Goal: Task Accomplishment & Management: Use online tool/utility

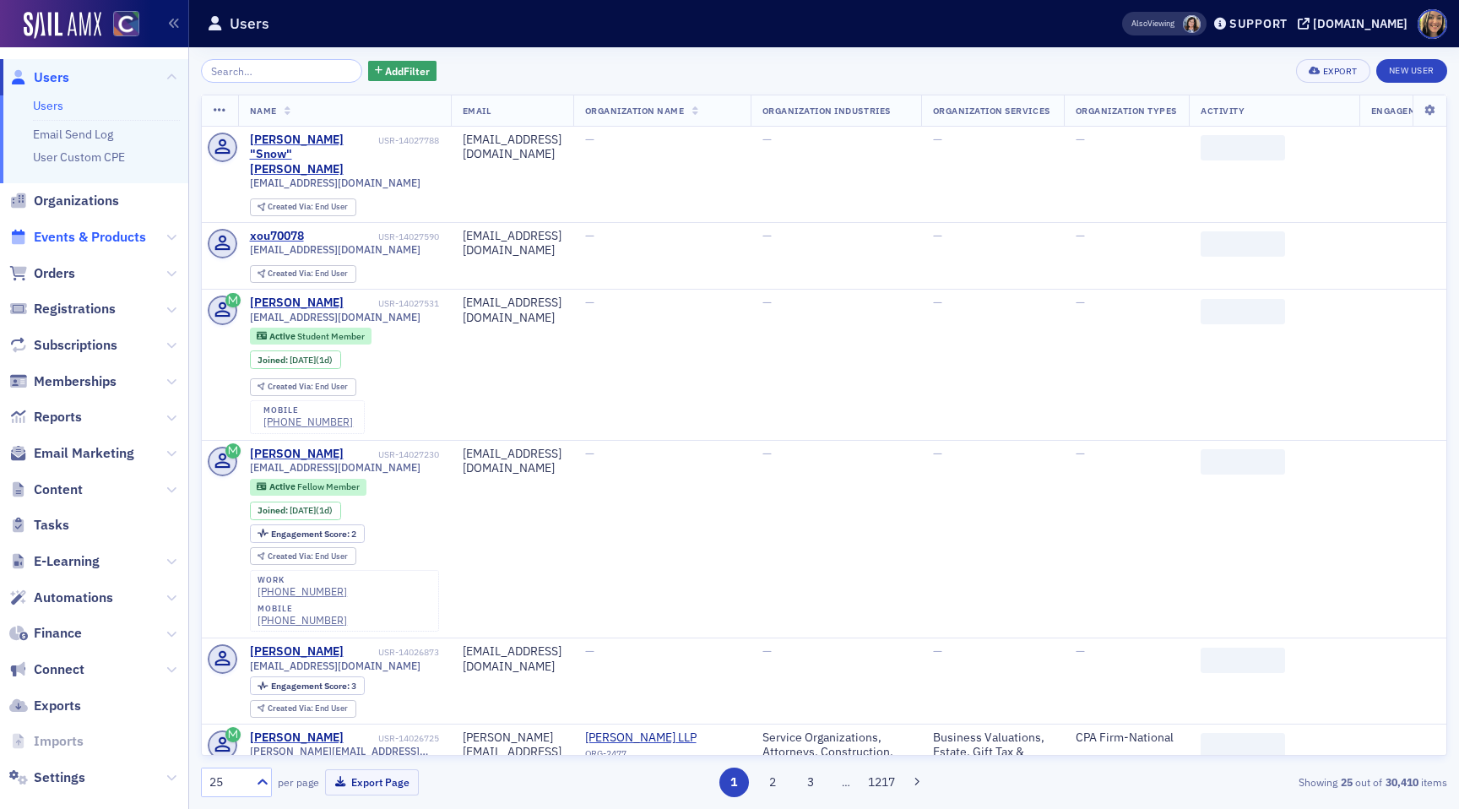
click at [91, 232] on span "Events & Products" at bounding box center [90, 237] width 112 height 19
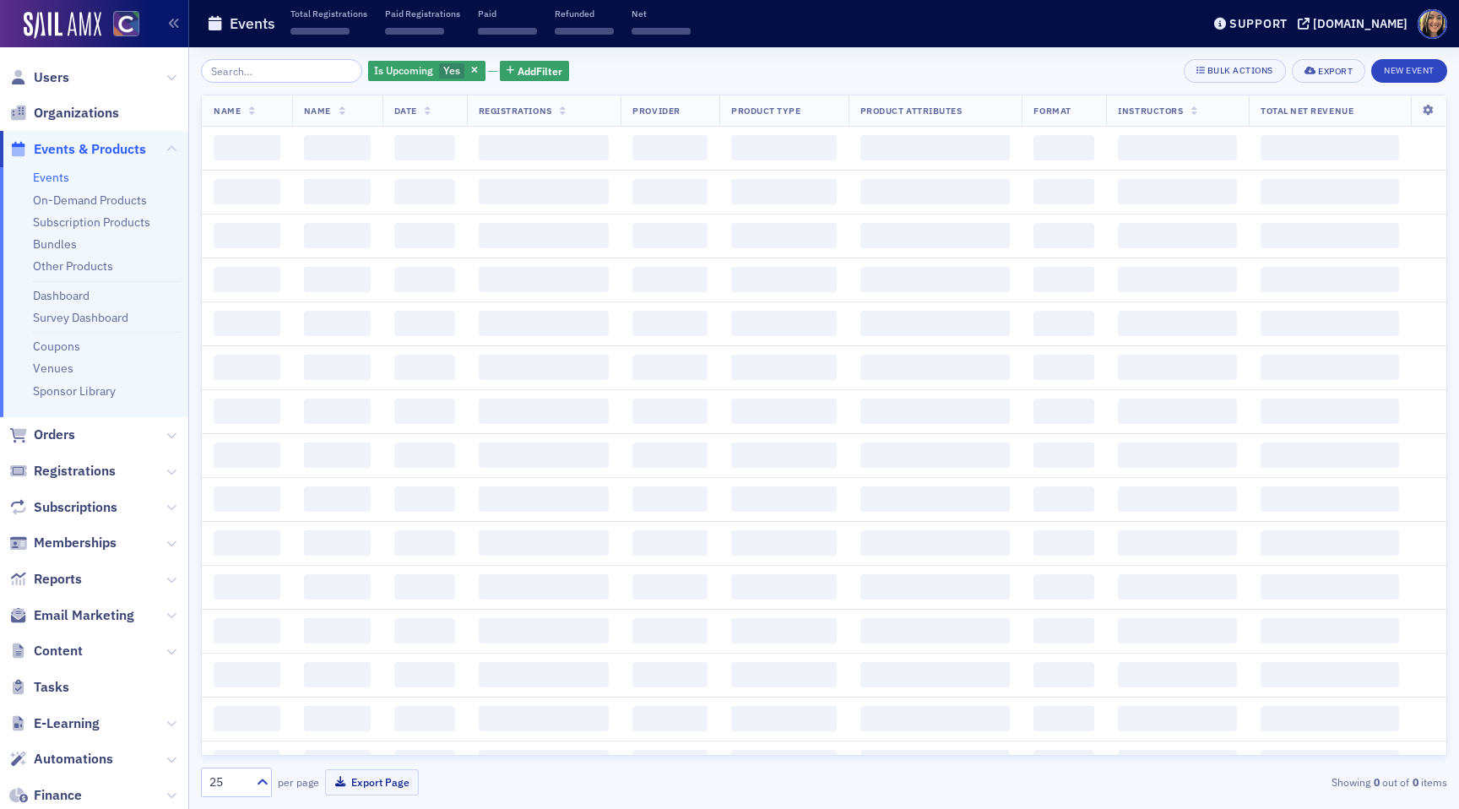
click at [285, 66] on input "search" at bounding box center [281, 71] width 161 height 24
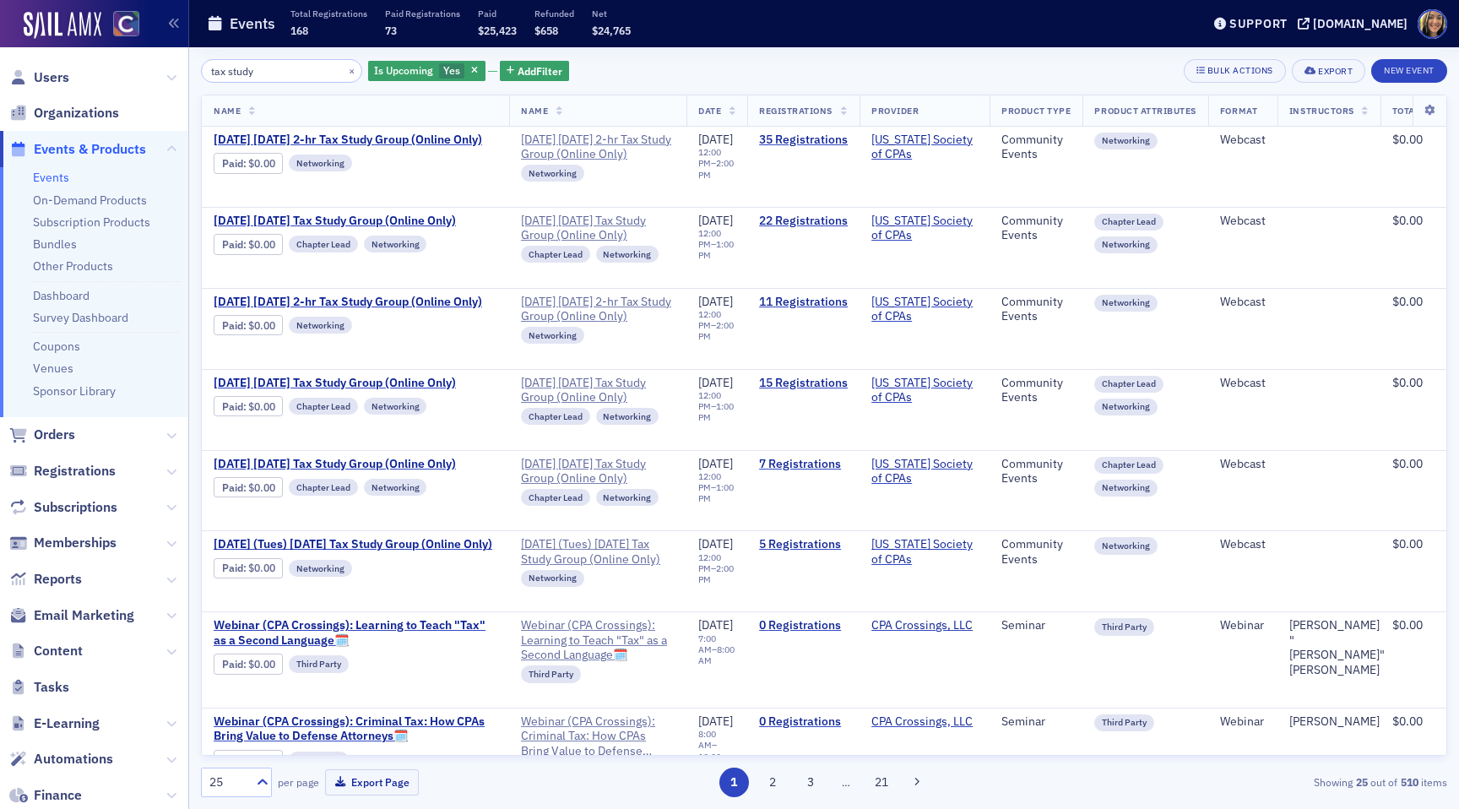
type input "tax study"
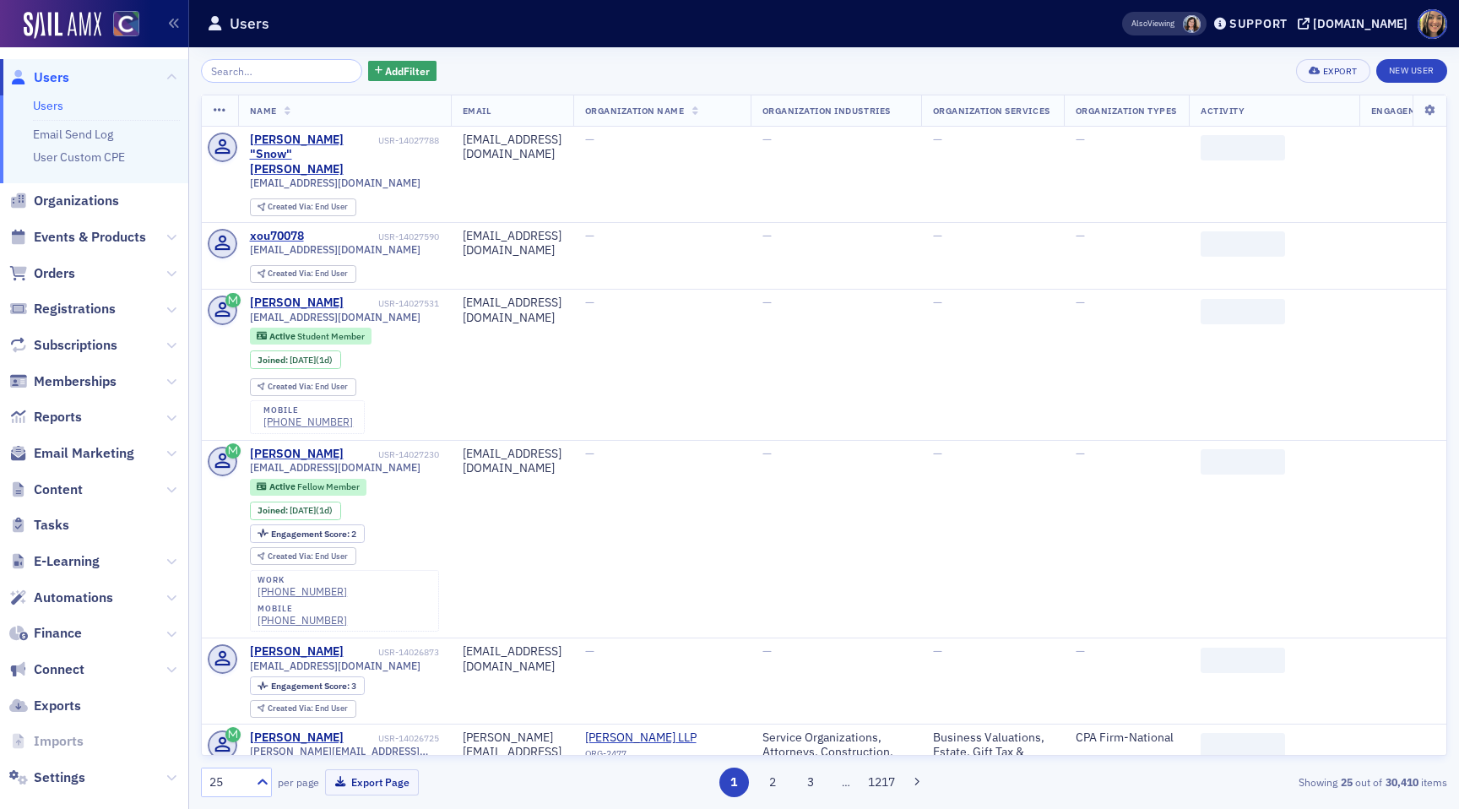
click at [63, 462] on span "Email Marketing" at bounding box center [94, 454] width 188 height 36
click at [55, 451] on span "Email Marketing" at bounding box center [84, 453] width 100 height 19
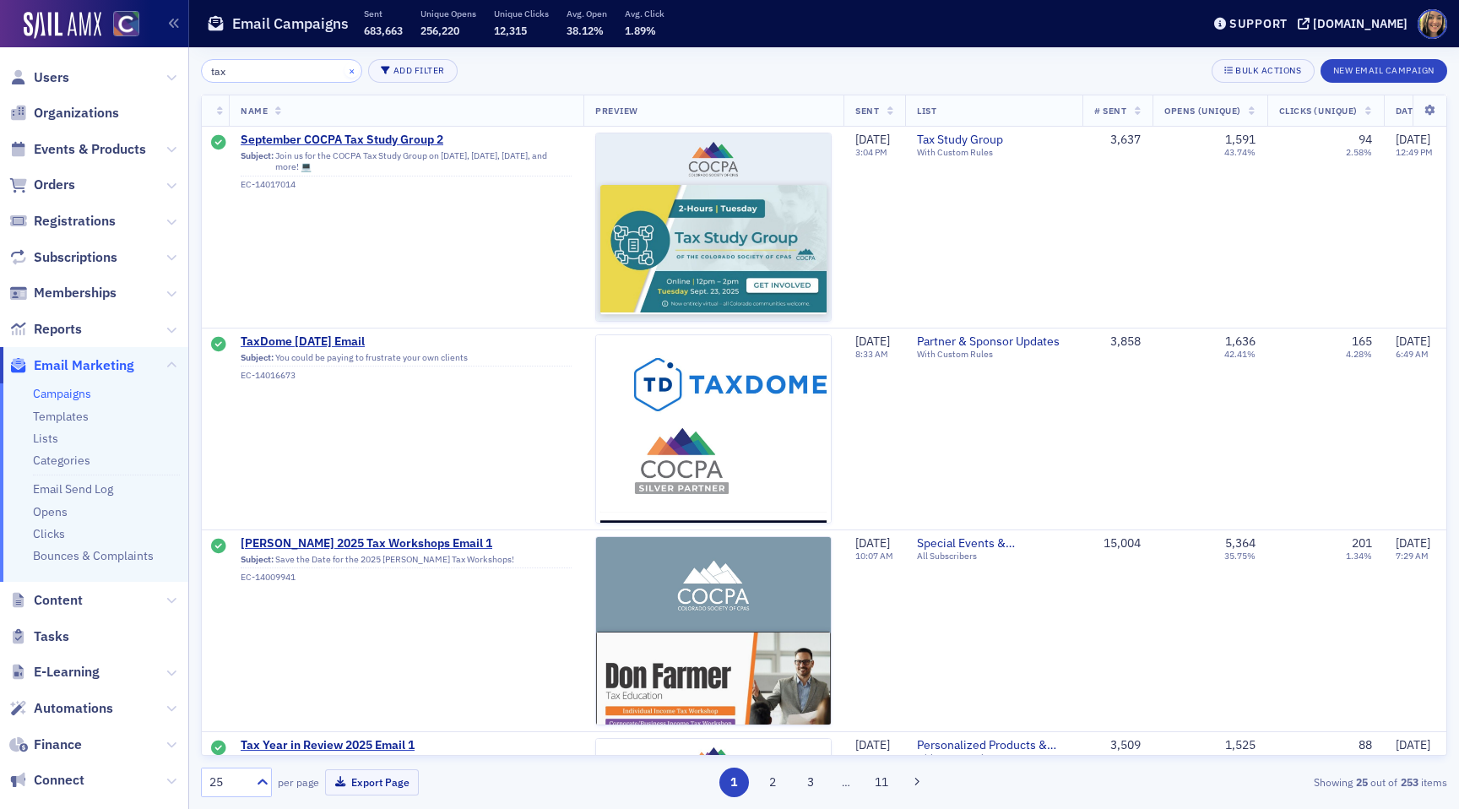
type input "tax"
click at [345, 66] on button "×" at bounding box center [352, 69] width 15 height 15
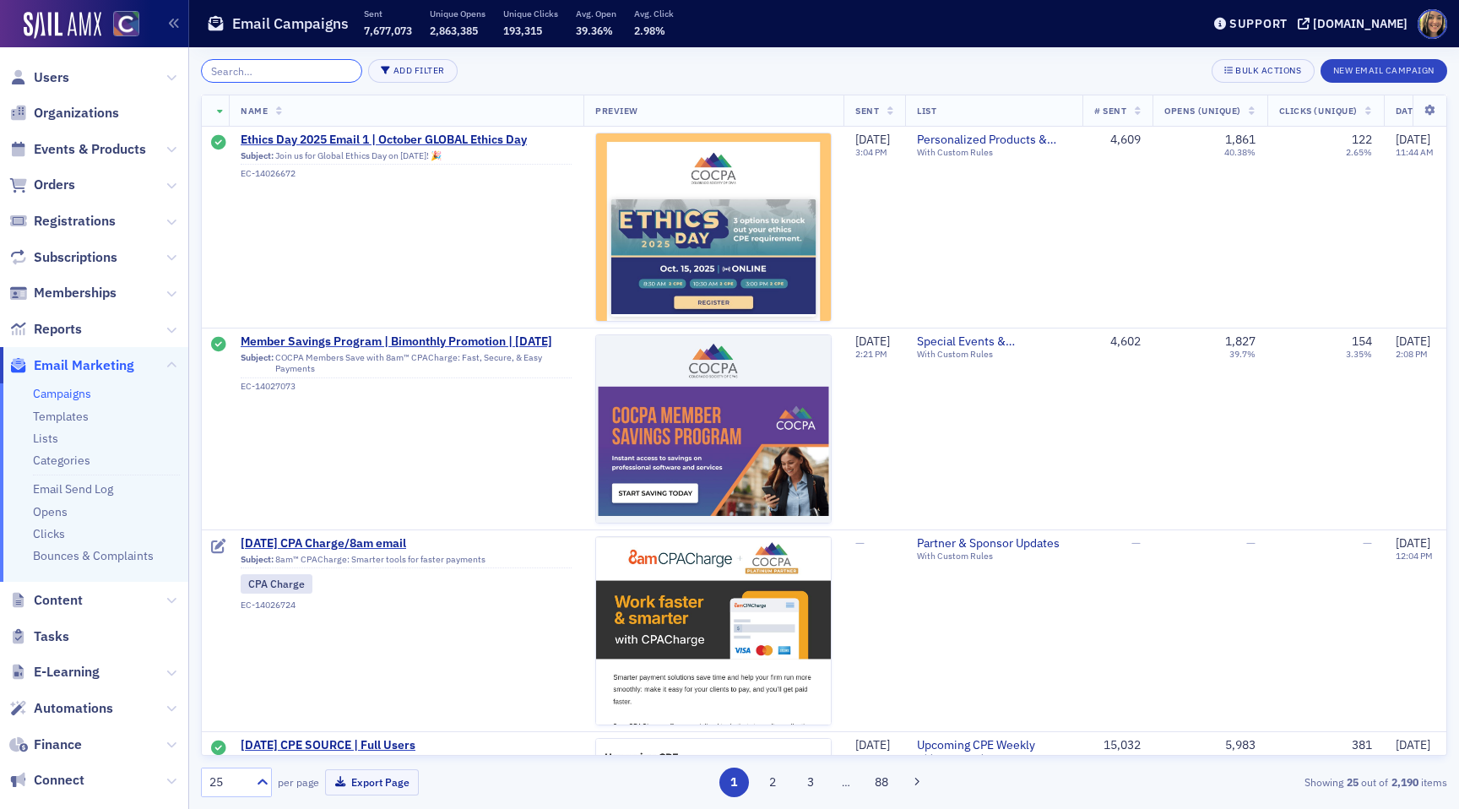
click at [293, 79] on input "search" at bounding box center [281, 71] width 161 height 24
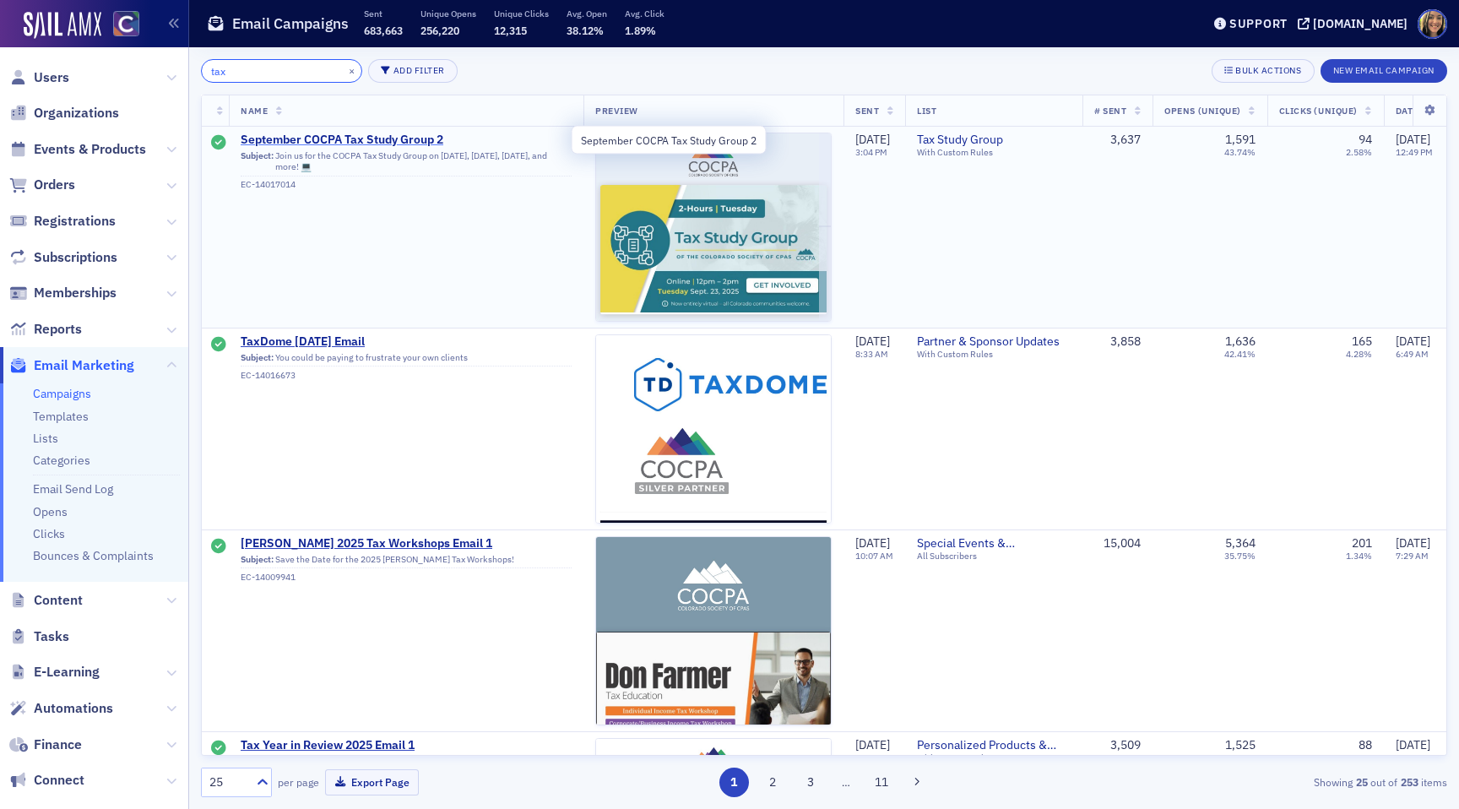
type input "tax"
click at [320, 138] on span "September COCPA Tax Study Group 2" at bounding box center [406, 140] width 331 height 15
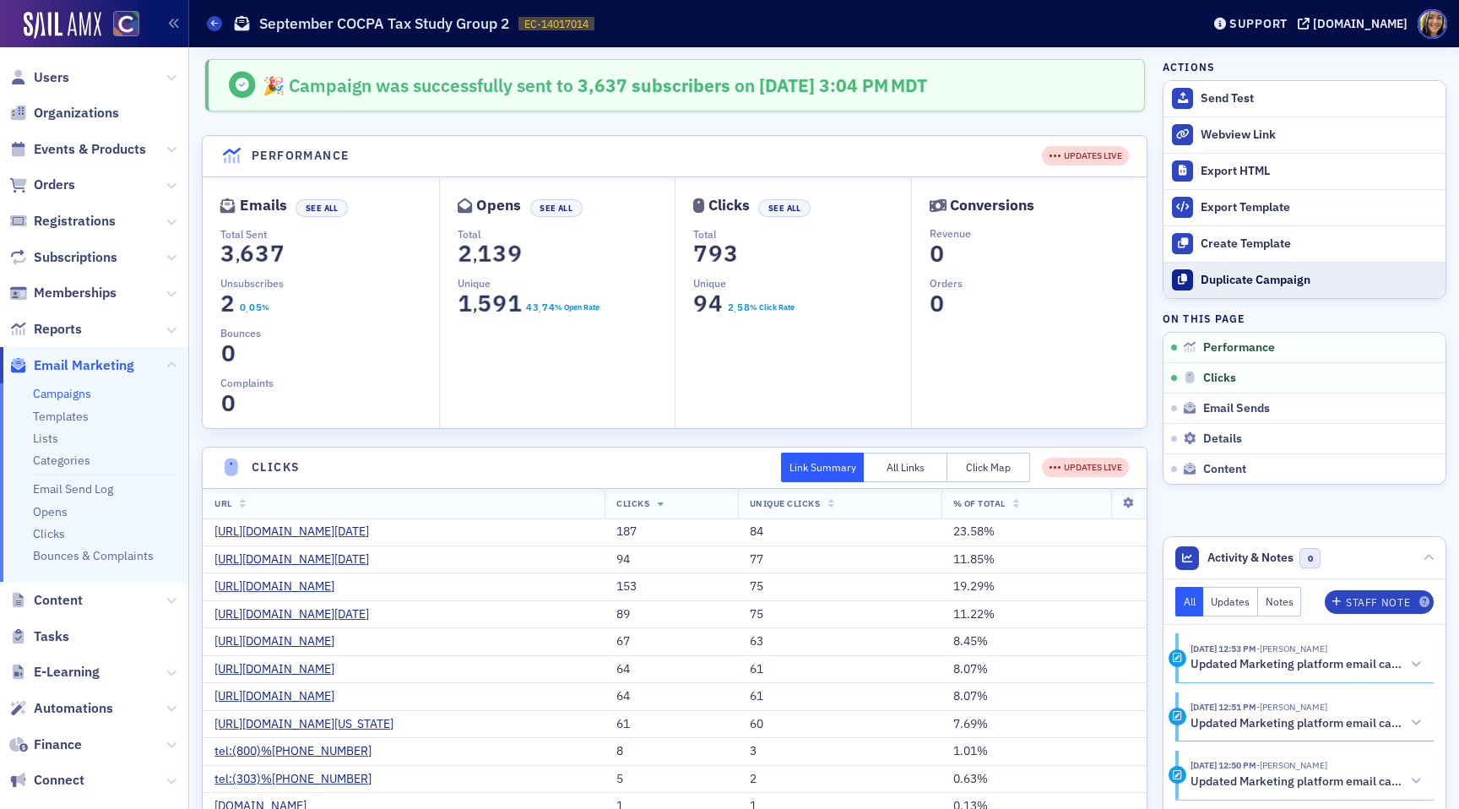
click at [1218, 280] on div "Duplicate Campaign" at bounding box center [1319, 280] width 236 height 15
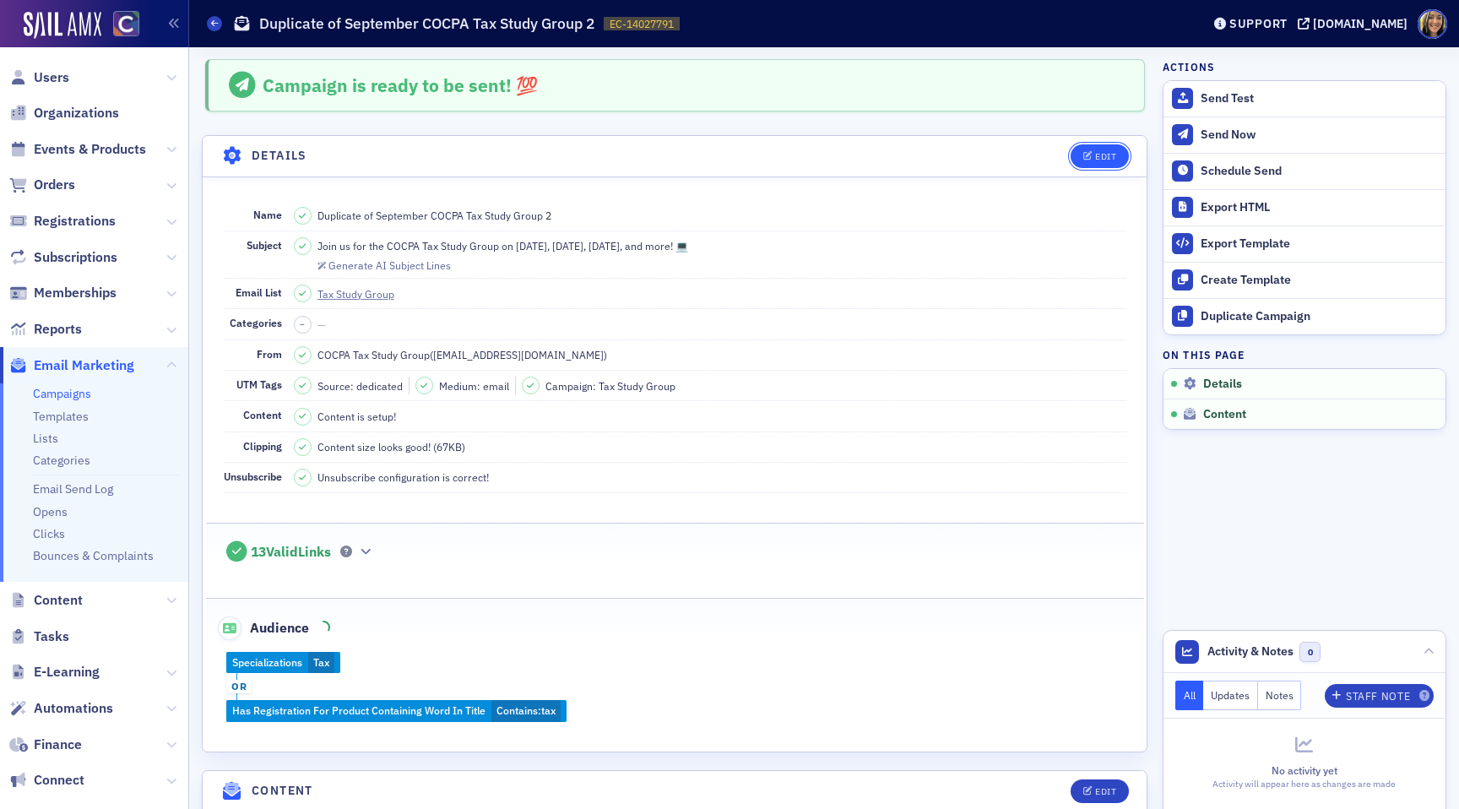
click at [1081, 153] on button "Edit" at bounding box center [1100, 156] width 58 height 24
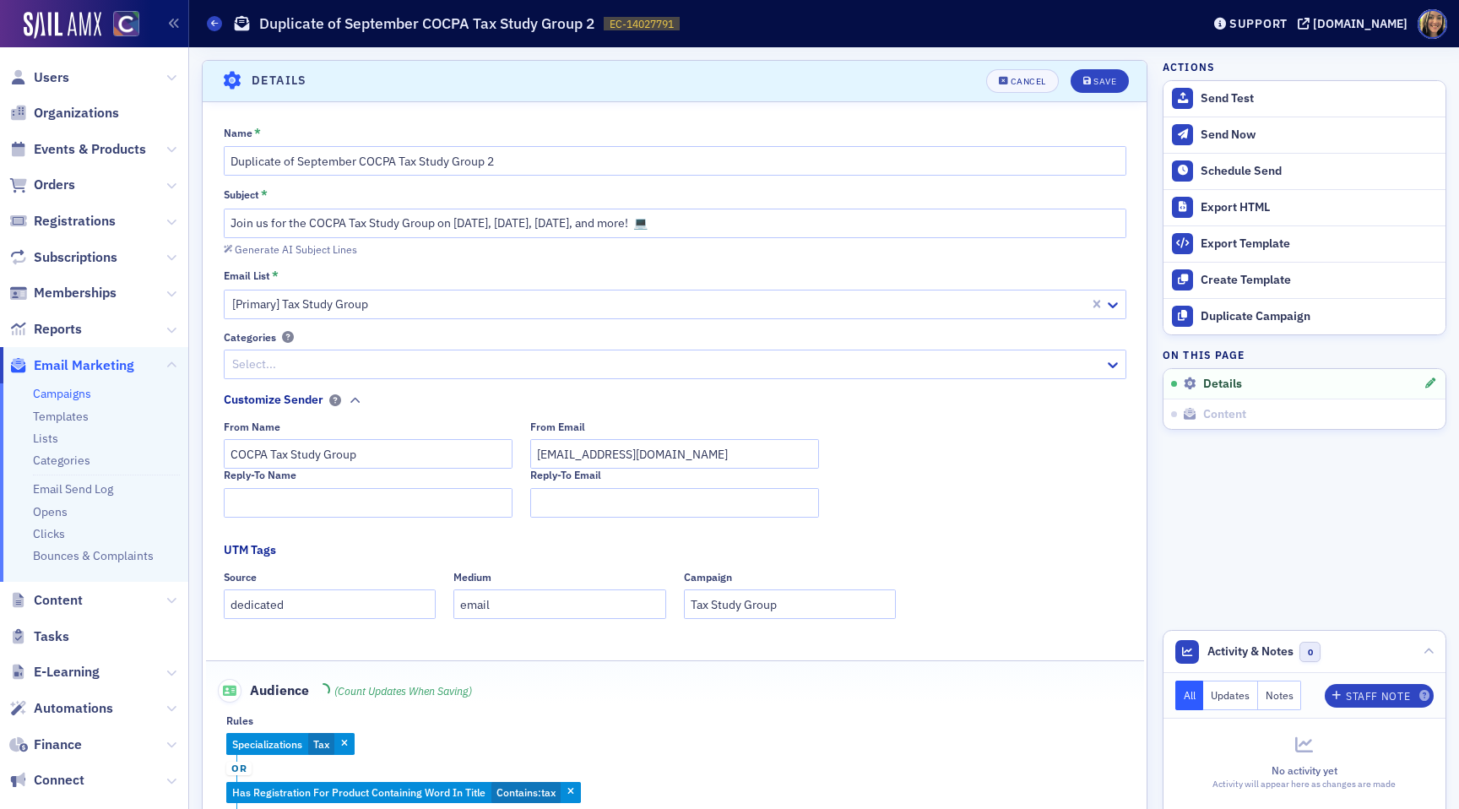
scroll to position [79, 0]
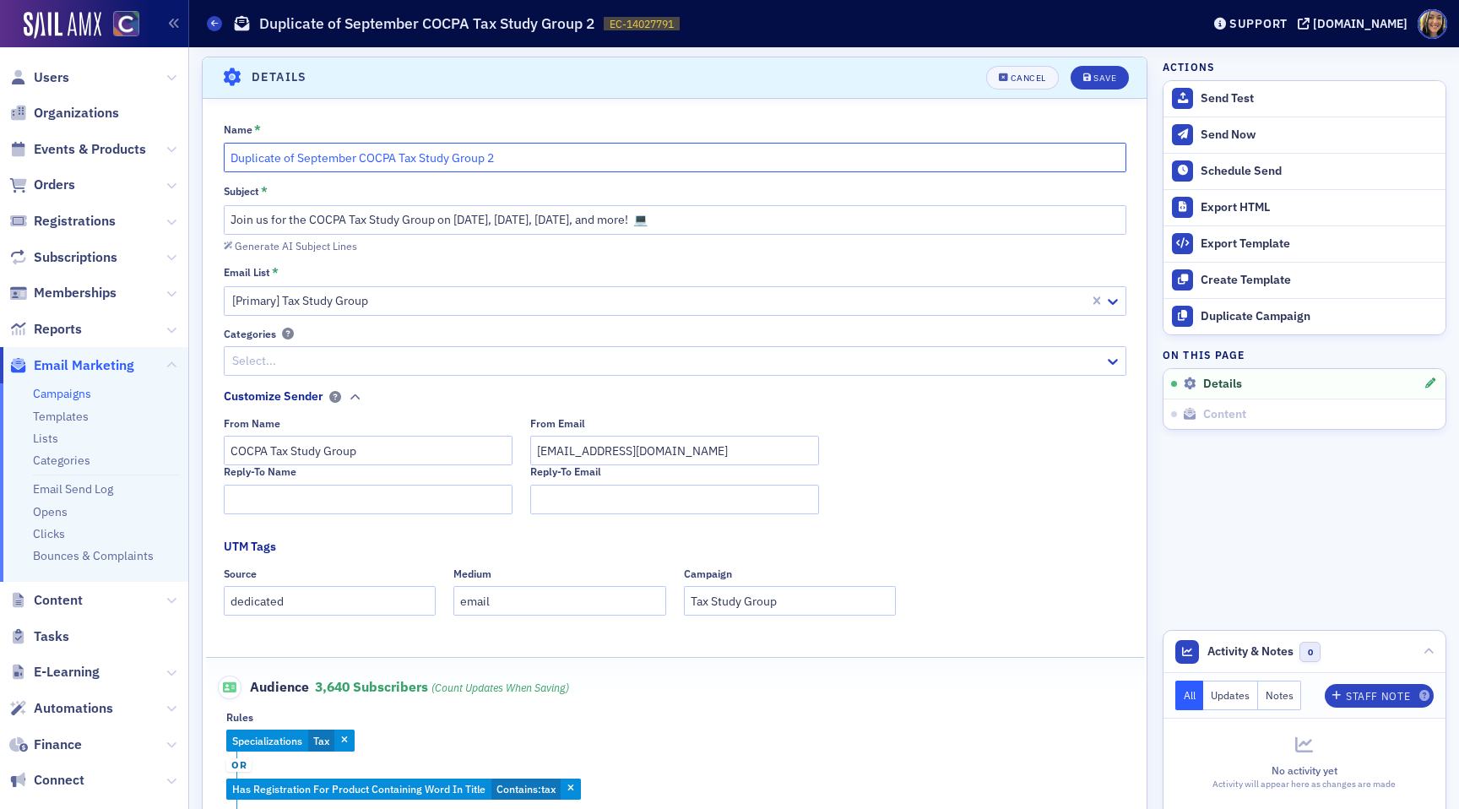
drag, startPoint x: 295, startPoint y: 159, endPoint x: 210, endPoint y: 156, distance: 84.5
click at [217, 158] on div "Name * Duplicate of September COCPA Tax Study Group 2 Subject * Join us for the…" at bounding box center [675, 476] width 944 height 708
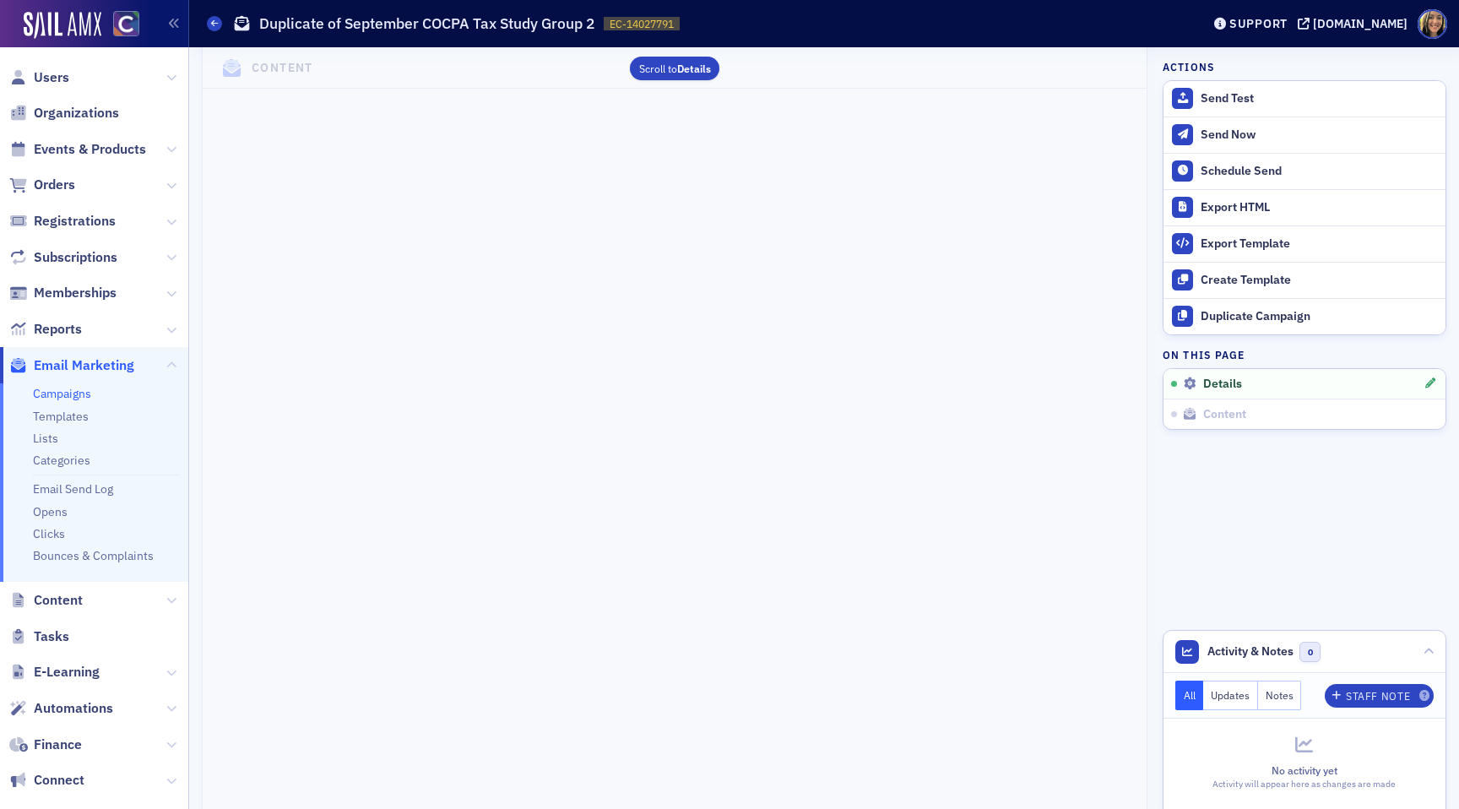
scroll to position [0, 0]
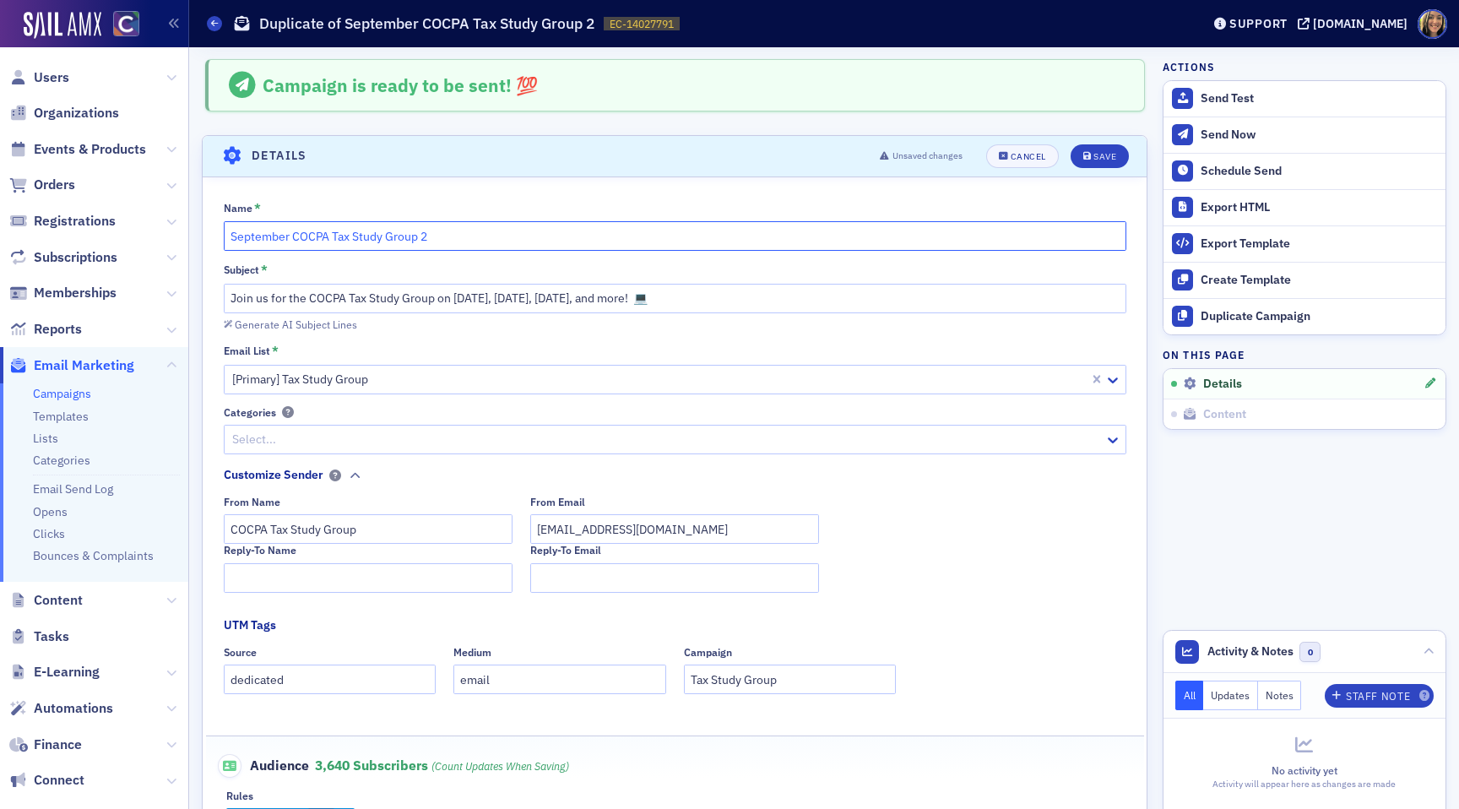
type input "September COCPA Tax Study Group 2"
click at [440, 236] on input "September COCPA Tax Study Group 2" at bounding box center [675, 236] width 903 height 30
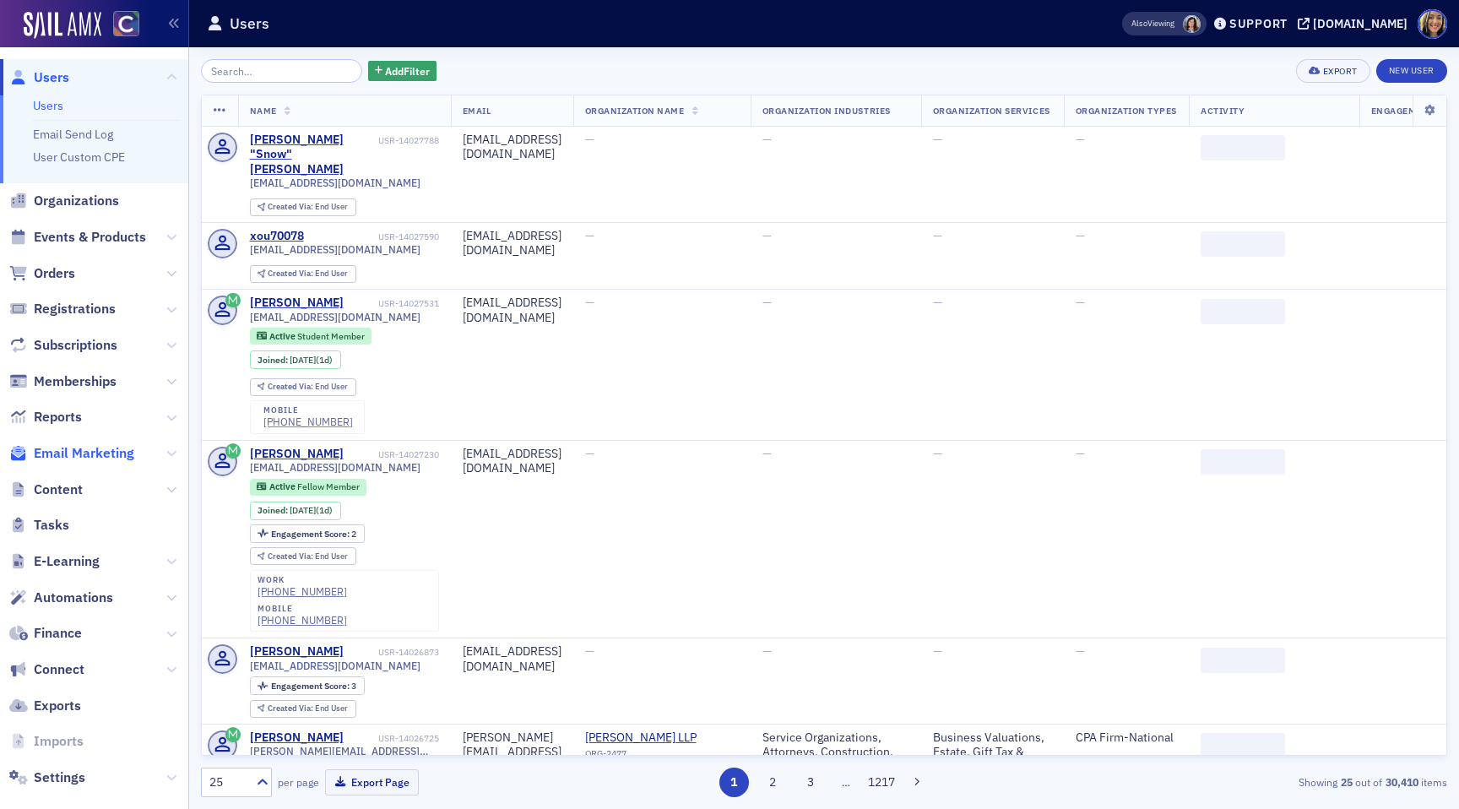
click at [84, 447] on span "Email Marketing" at bounding box center [84, 453] width 100 height 19
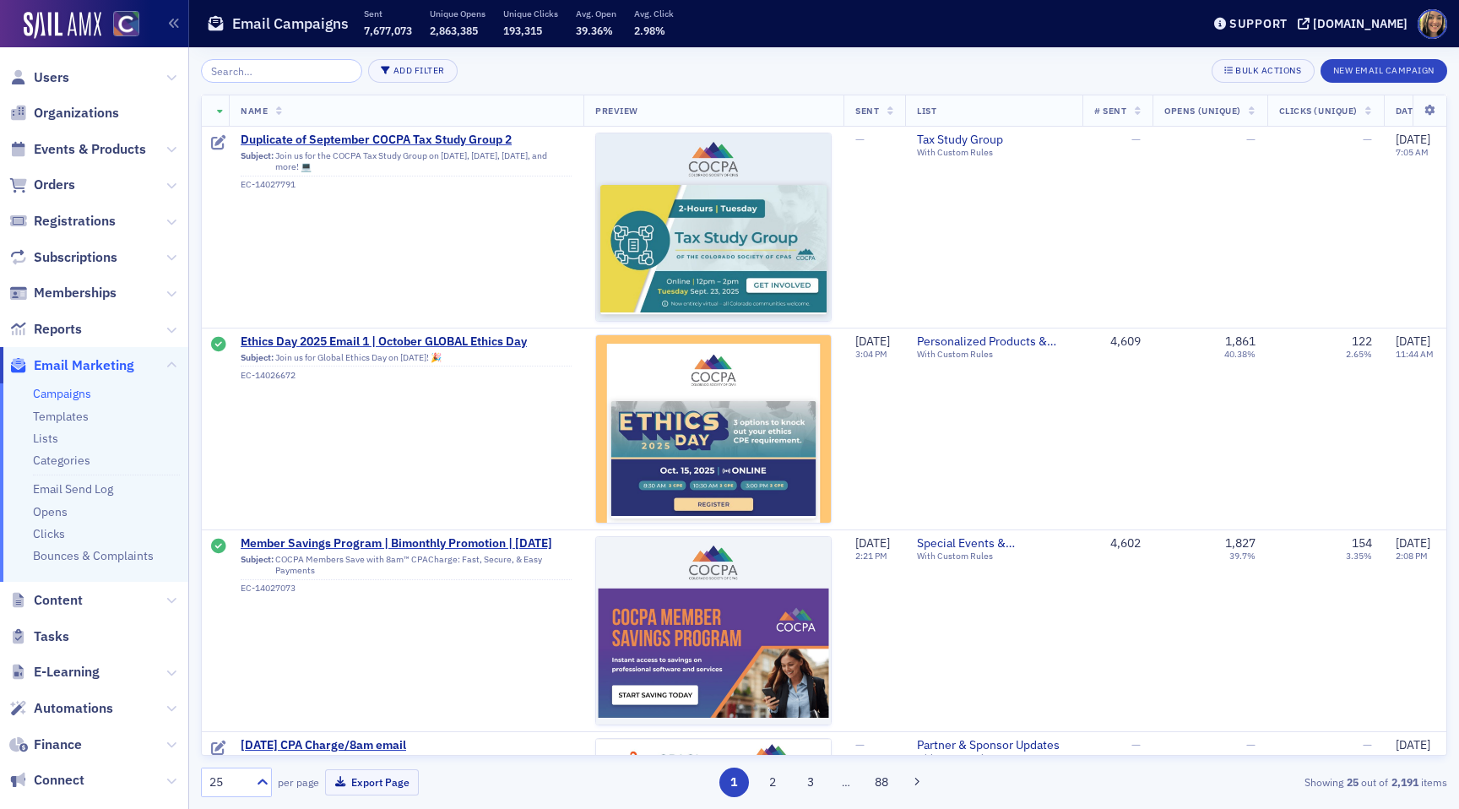
click at [261, 80] on input "search" at bounding box center [281, 71] width 161 height 24
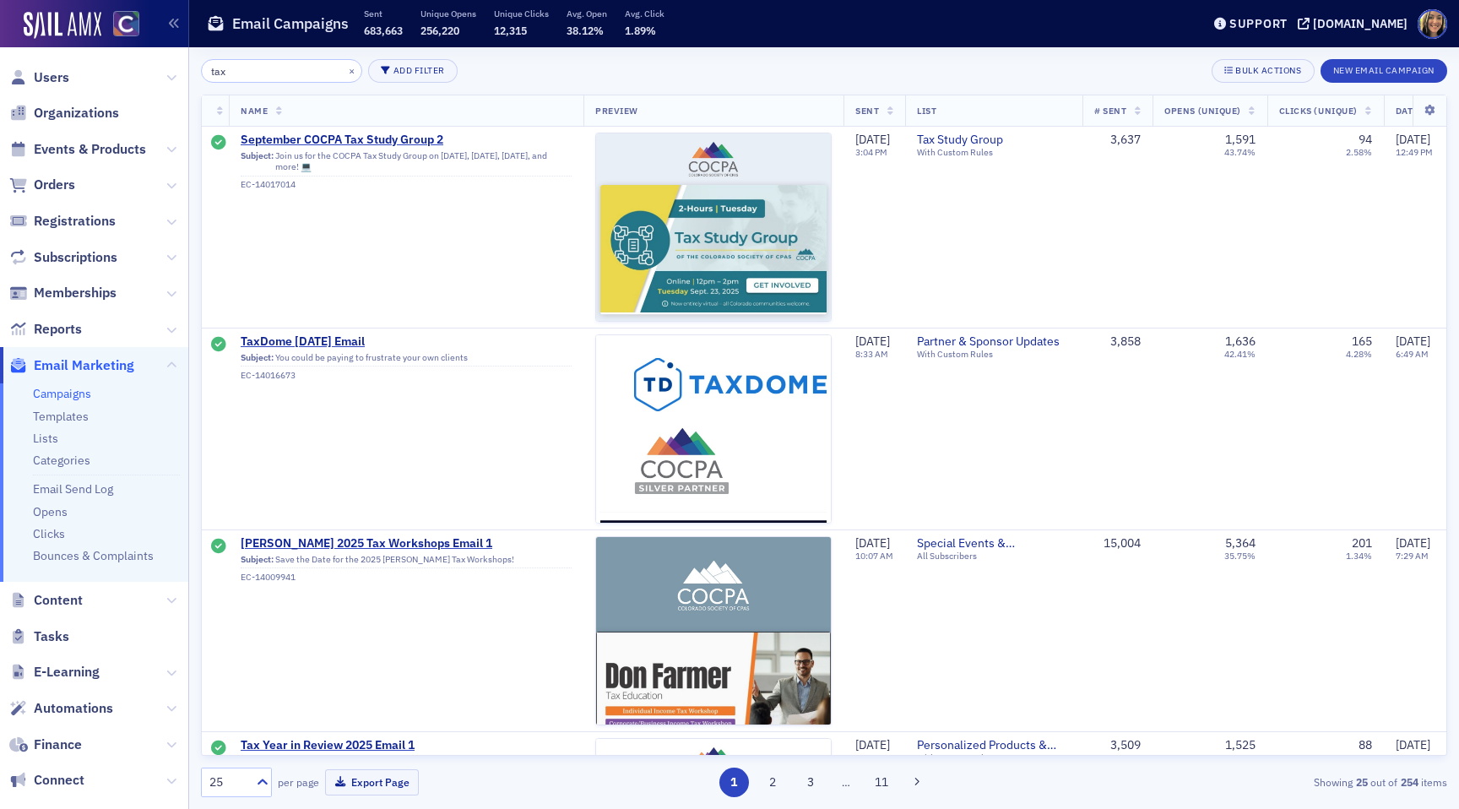
type input "tax"
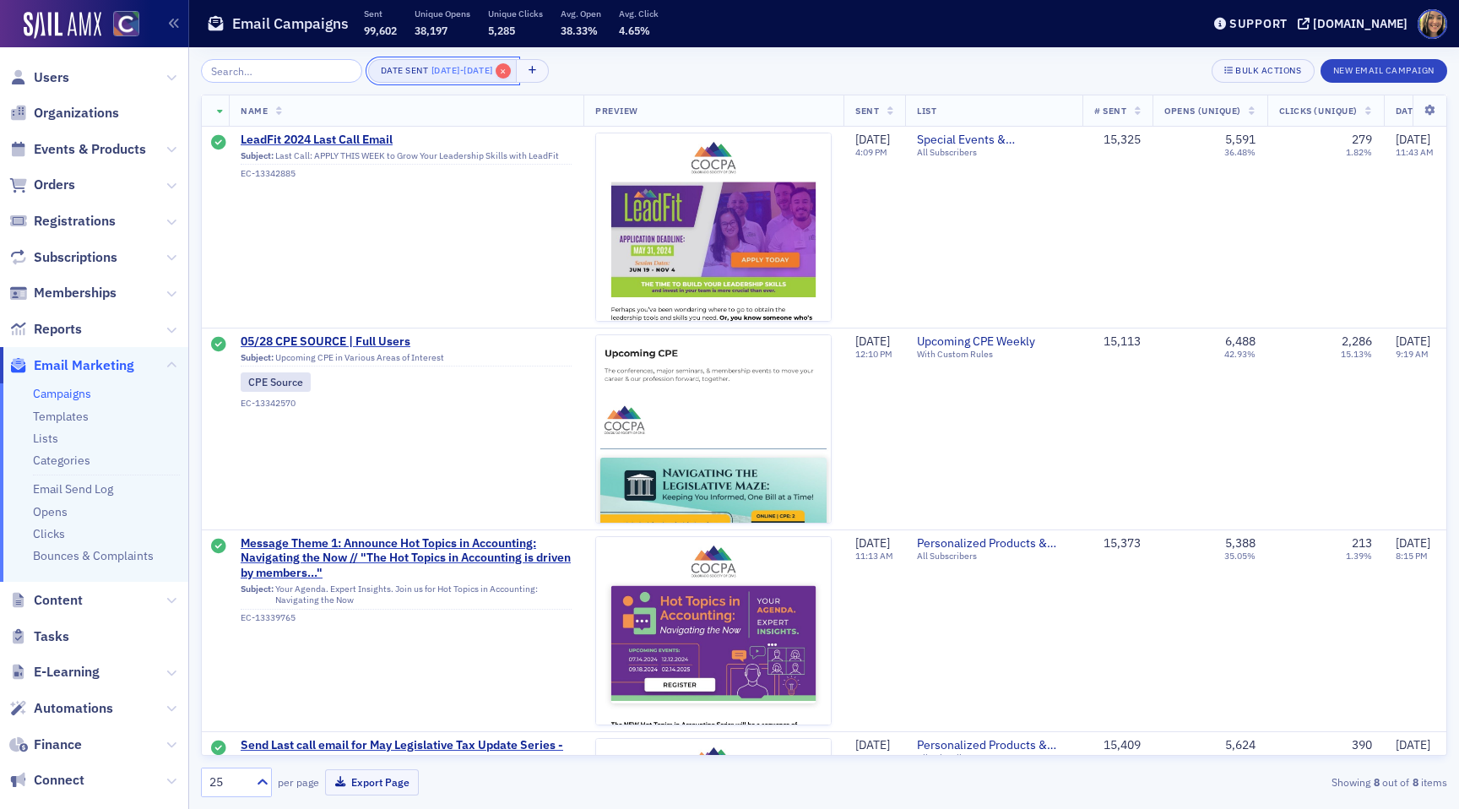
click at [511, 73] on span "×" at bounding box center [503, 70] width 15 height 15
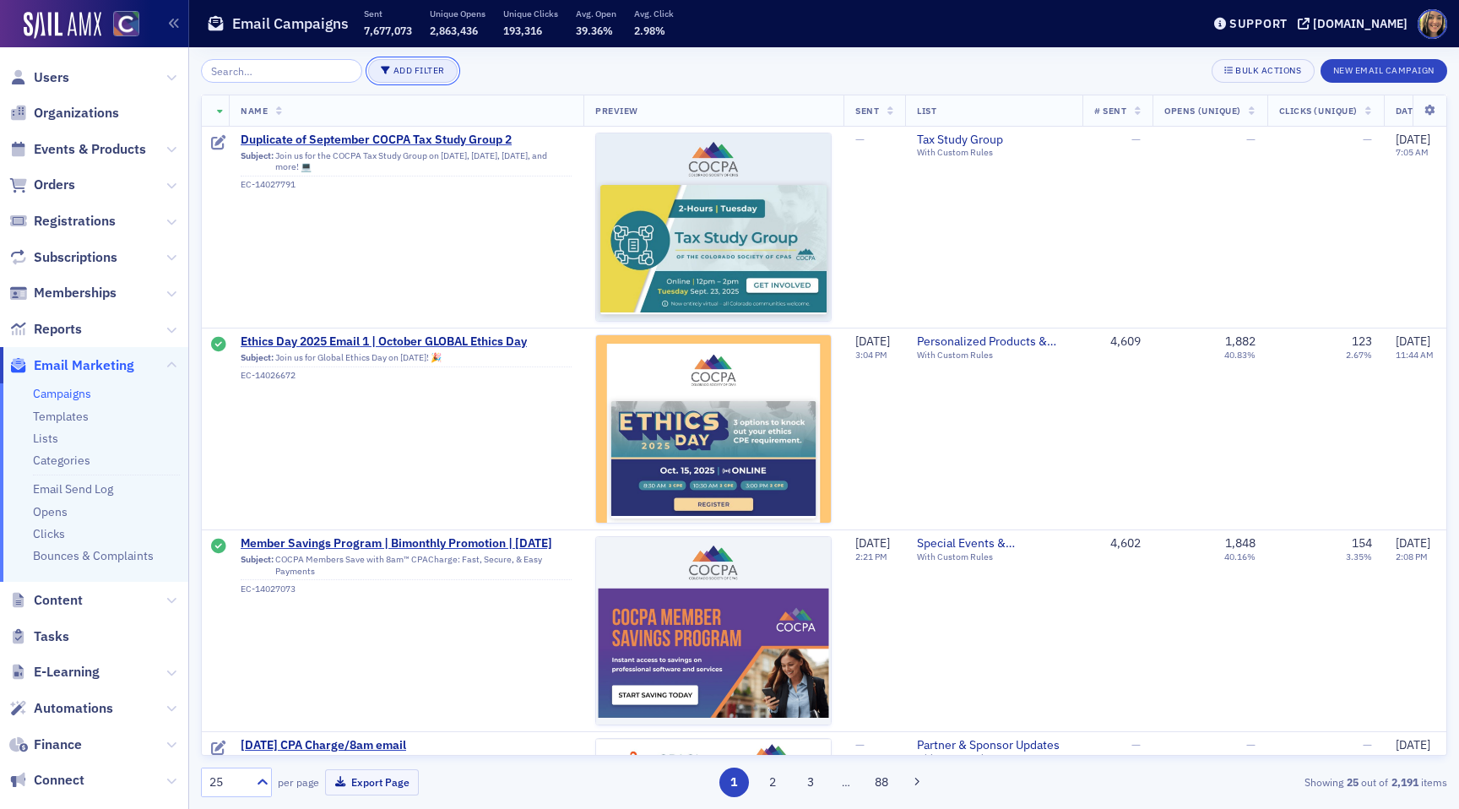
click at [370, 68] on button "Add Filter" at bounding box center [413, 71] width 90 height 24
click at [472, 79] on div "Date Sent" at bounding box center [482, 79] width 62 height 15
select select "8"
select select "2025"
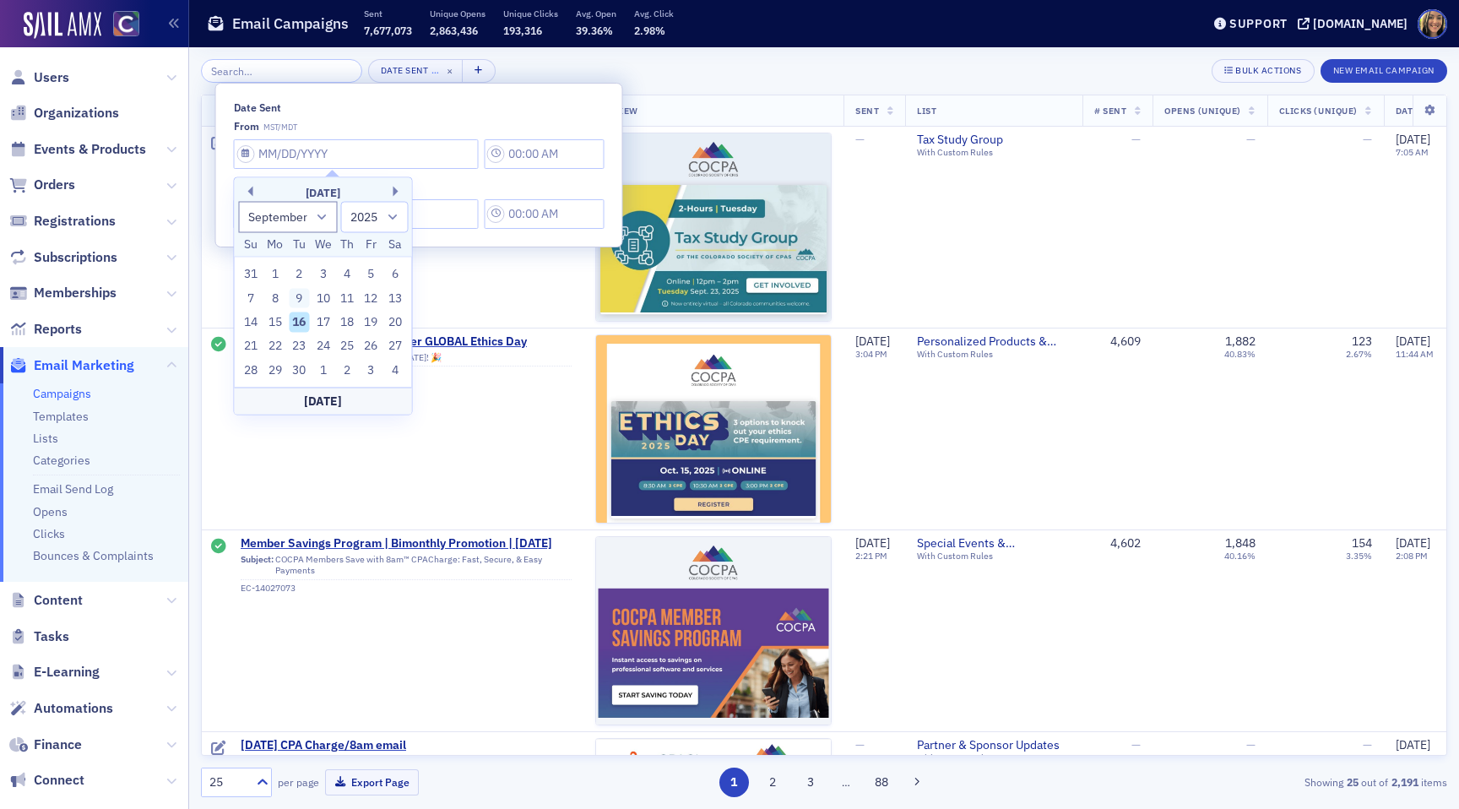
click at [297, 288] on div "9" at bounding box center [299, 298] width 20 height 20
type input "[DATE]"
type input "9:00 AM"
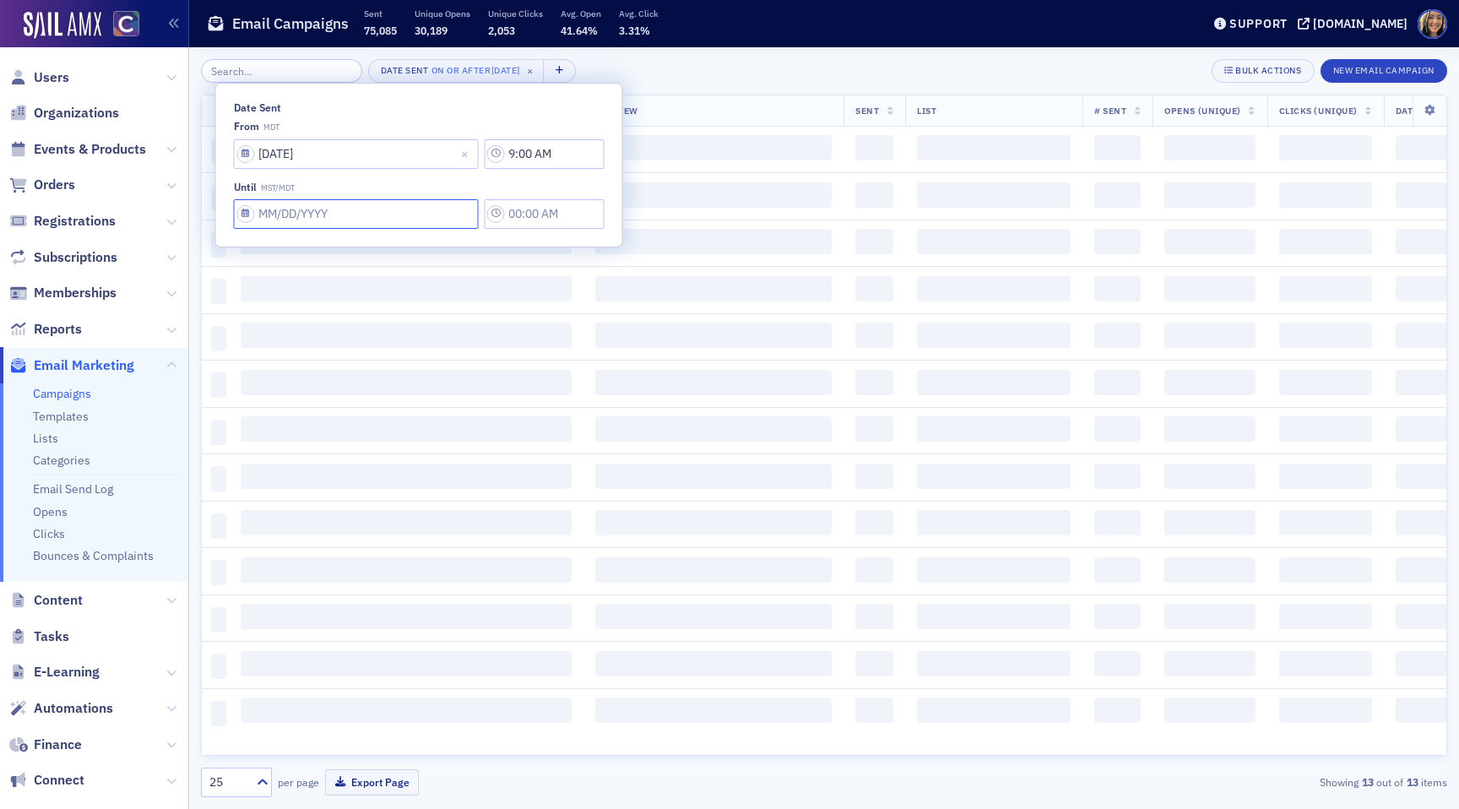
click at [273, 214] on input "Date Sent" at bounding box center [356, 214] width 245 height 30
select select "8"
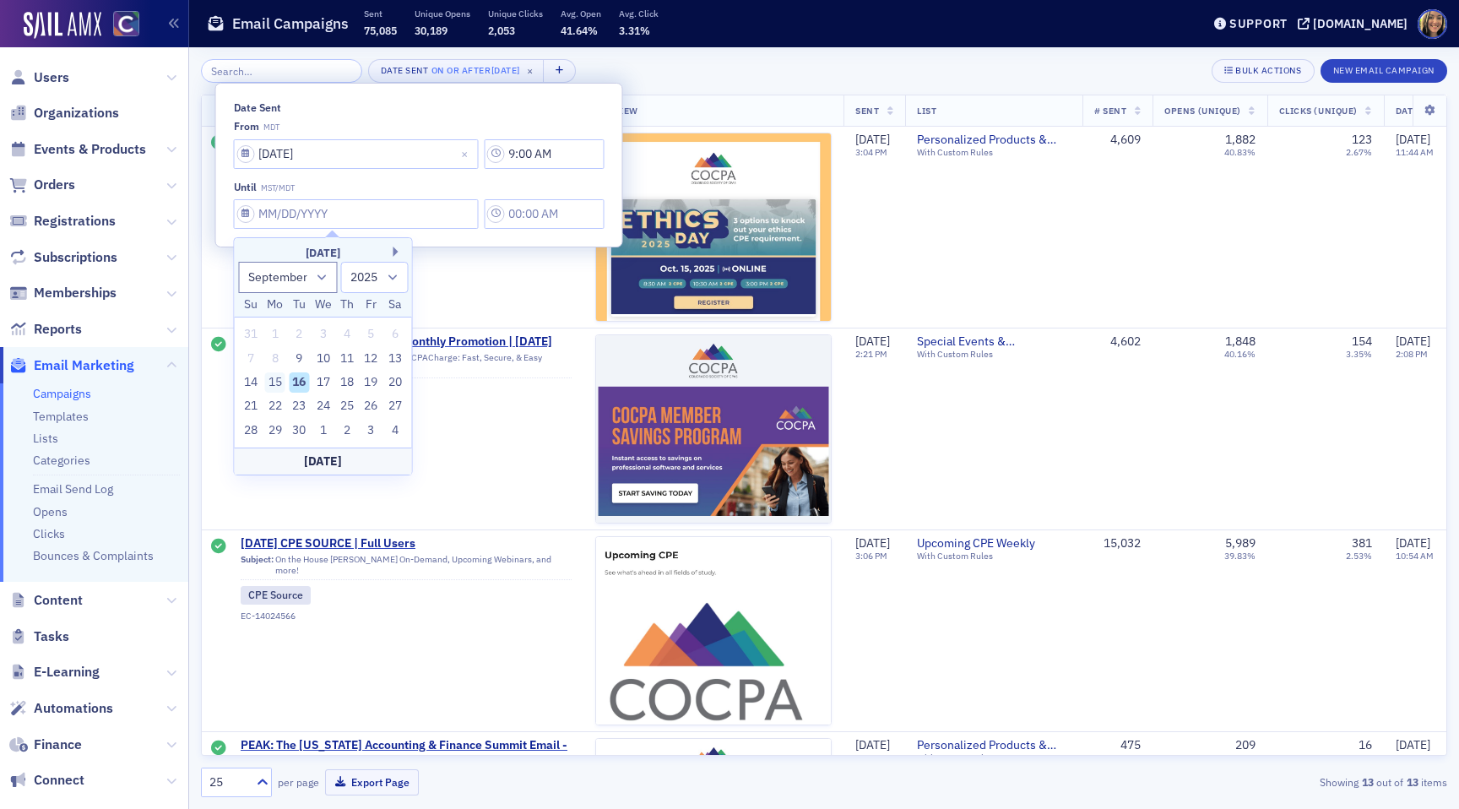
click at [276, 381] on div "15" at bounding box center [275, 382] width 20 height 20
type input "[DATE]"
type input "9:00 AM"
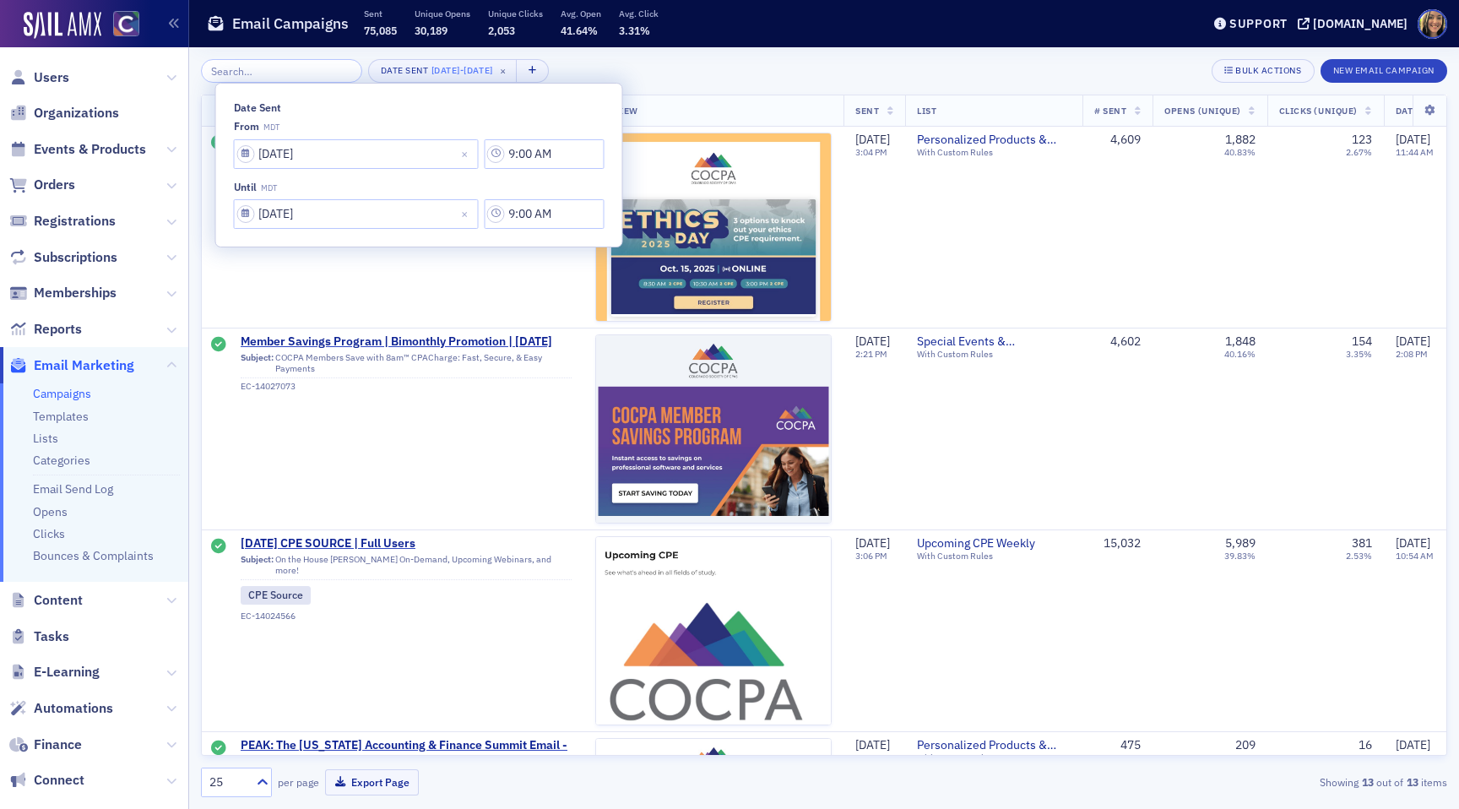
click at [733, 76] on div "Date Sent [DATE] - [DATE] × Bulk Actions New Email Campaign" at bounding box center [824, 71] width 1246 height 24
